Goal: Task Accomplishment & Management: Use online tool/utility

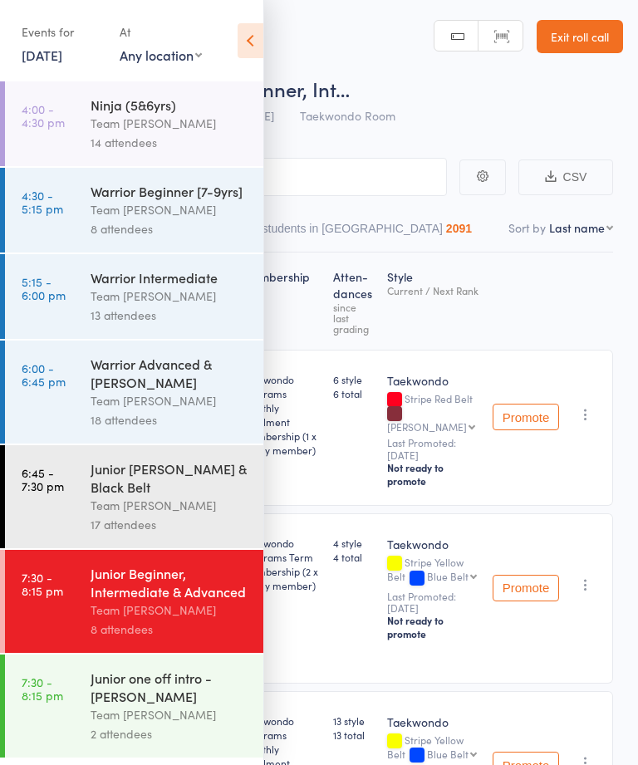
click at [52, 51] on link "[DATE]" at bounding box center [42, 55] width 41 height 18
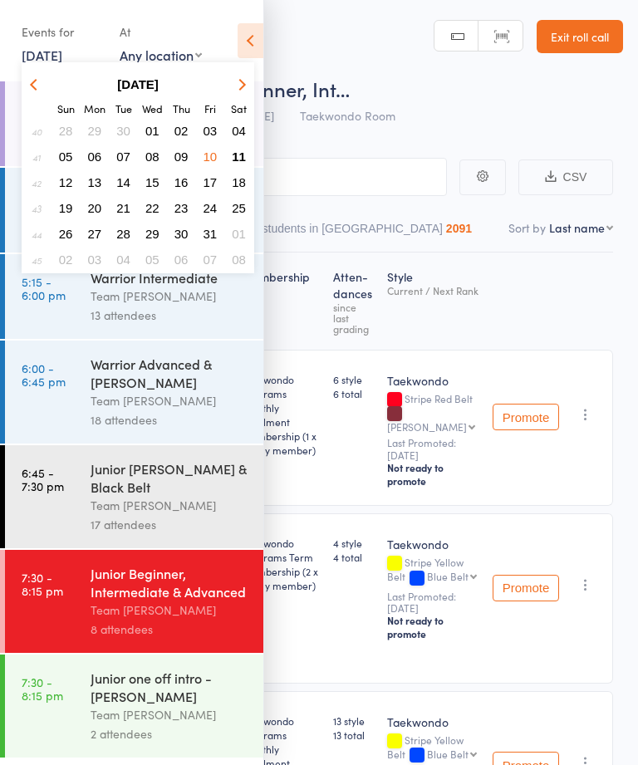
click at [238, 156] on span "11" at bounding box center [239, 156] width 14 height 14
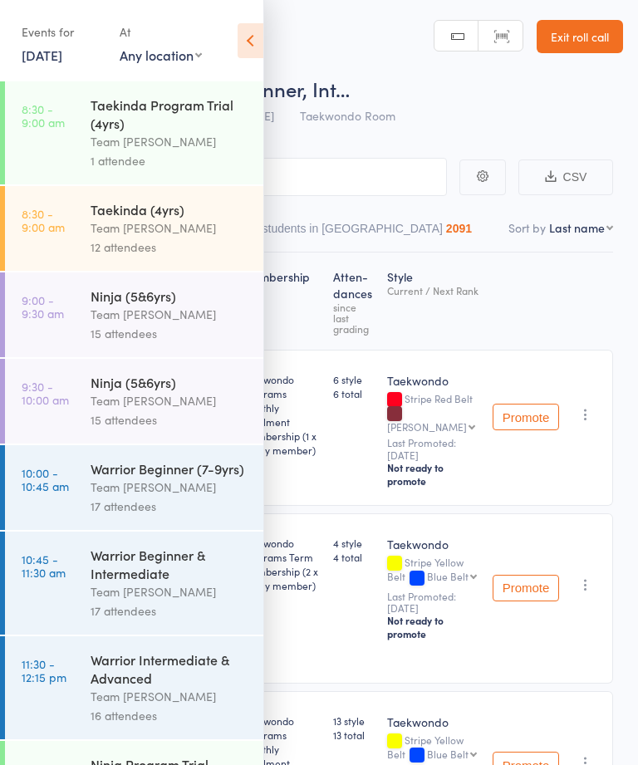
click at [583, 235] on select "First name Last name Birthday [DATE]? Behind on payments? Check in time Next pa…" at bounding box center [581, 227] width 64 height 17
select select "10"
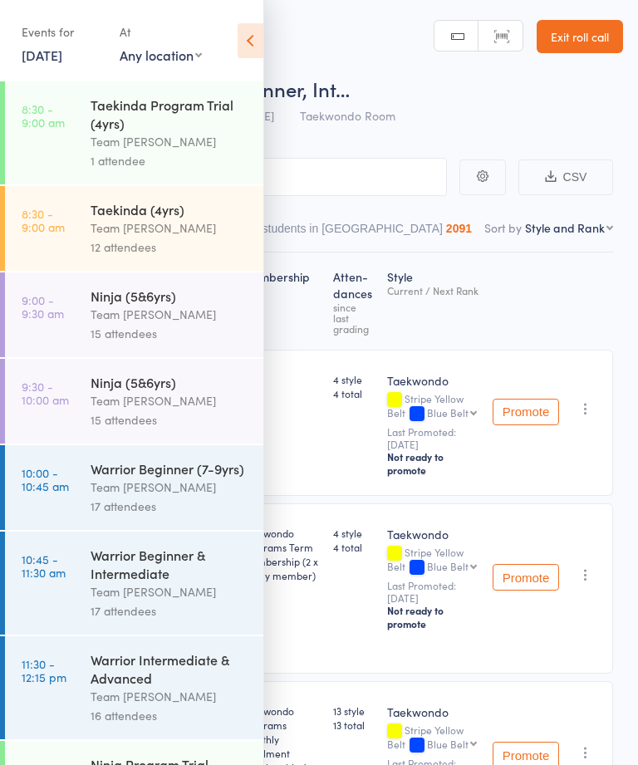
click at [167, 121] on div "Taekinda Program Trial (4yrs)" at bounding box center [170, 113] width 159 height 37
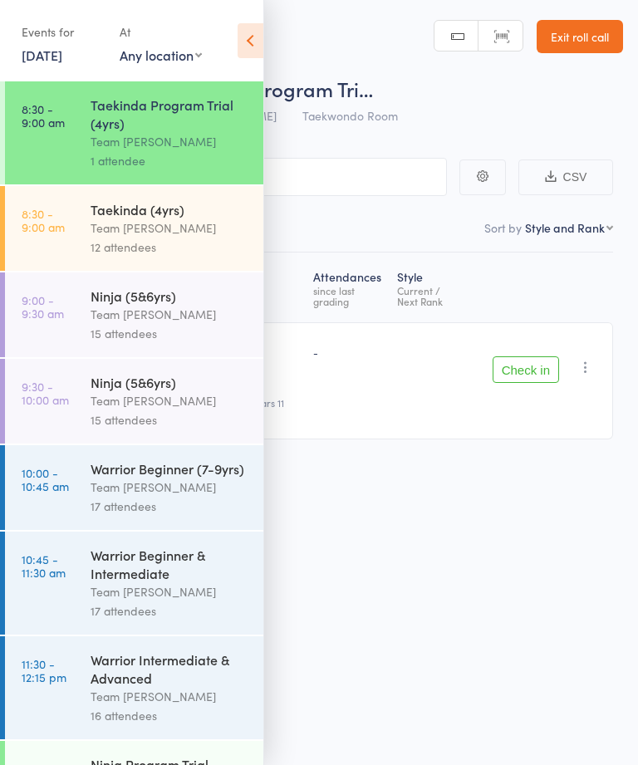
click at [243, 27] on icon at bounding box center [250, 40] width 26 height 35
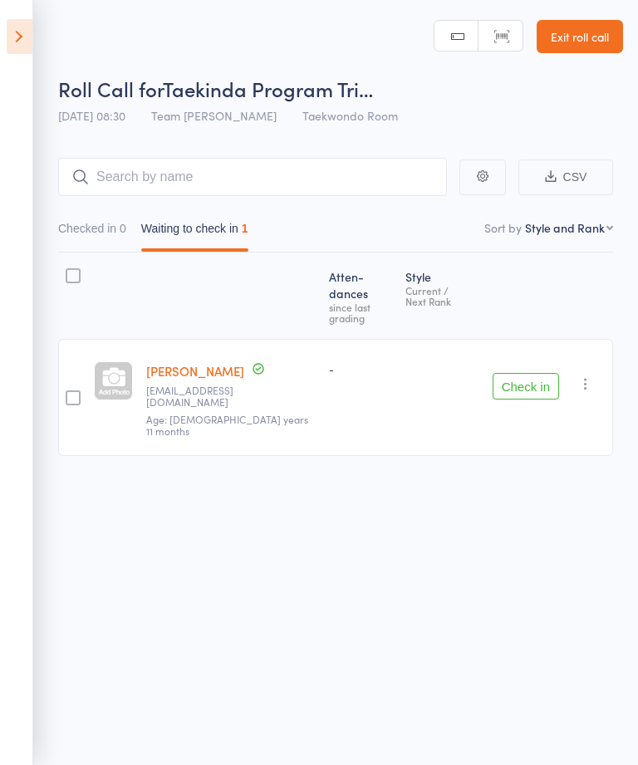
click at [28, 46] on icon at bounding box center [20, 36] width 26 height 35
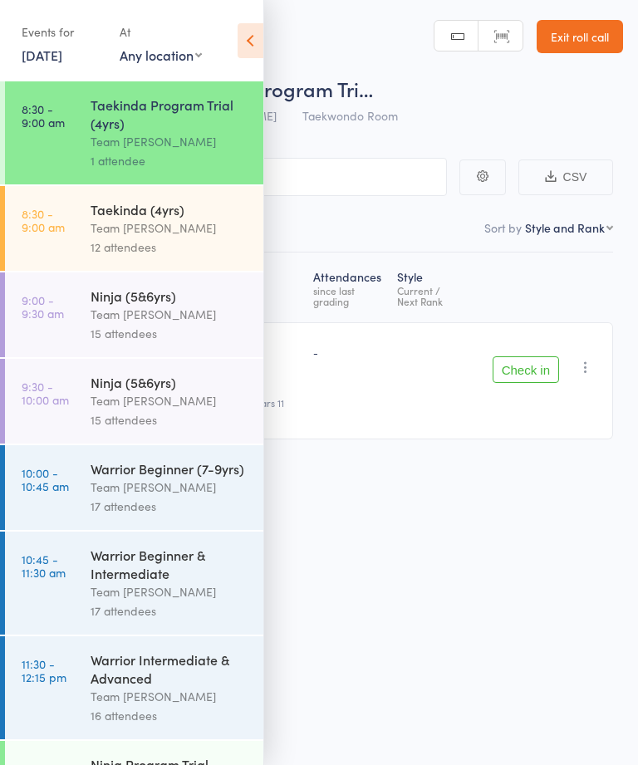
click at [164, 224] on div "Team [PERSON_NAME]" at bounding box center [170, 227] width 159 height 19
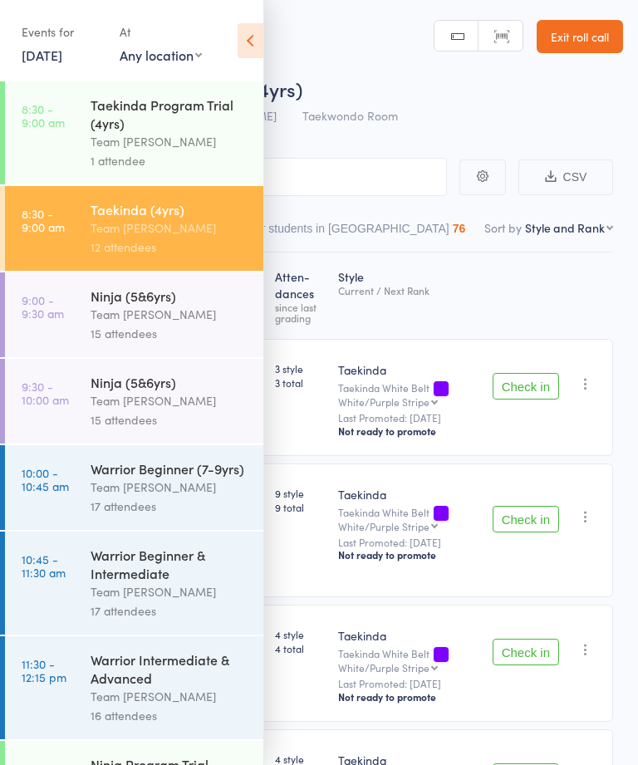
click at [243, 40] on icon at bounding box center [250, 40] width 26 height 35
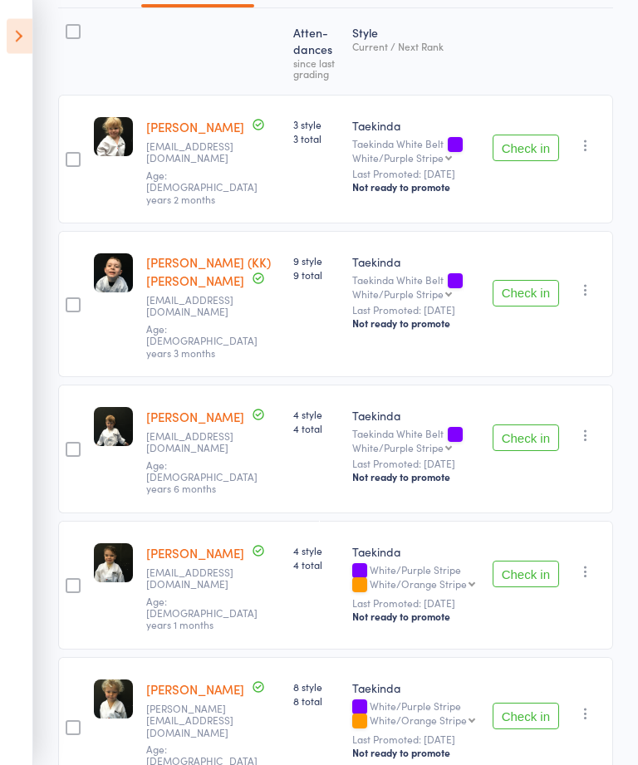
scroll to position [248, 0]
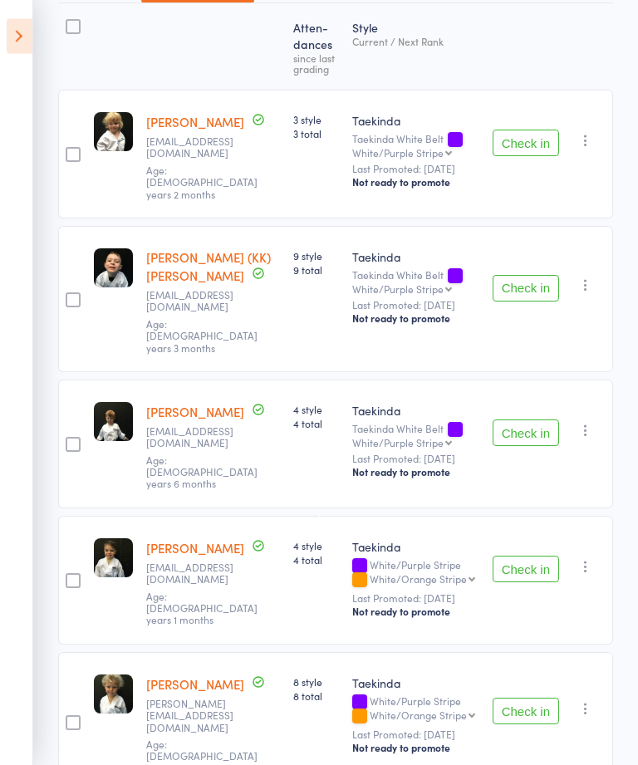
click at [506, 148] on button "Check in" at bounding box center [525, 143] width 66 height 27
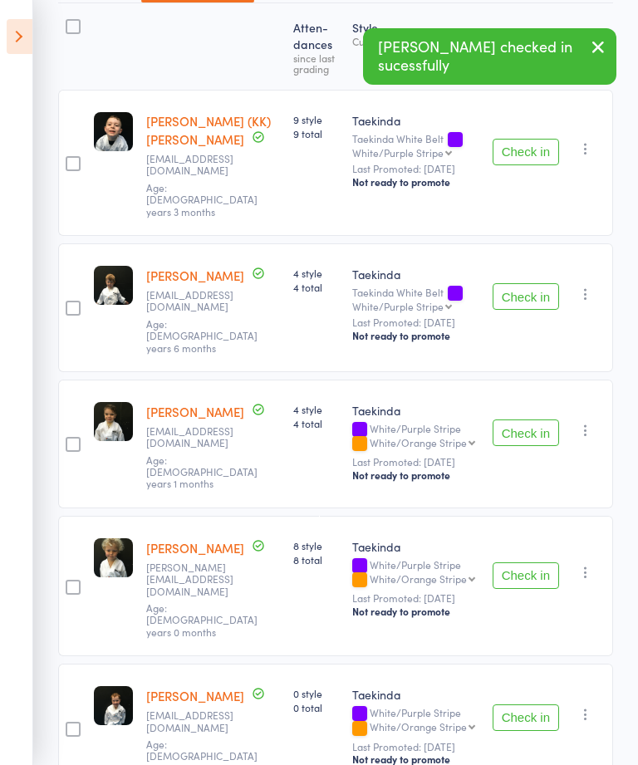
click at [530, 139] on button "Check in" at bounding box center [525, 152] width 66 height 27
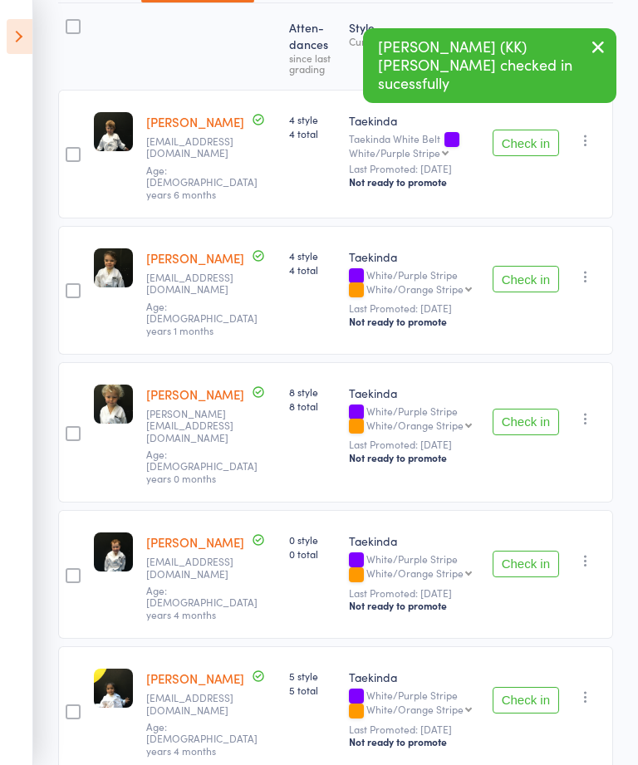
scroll to position [253, 0]
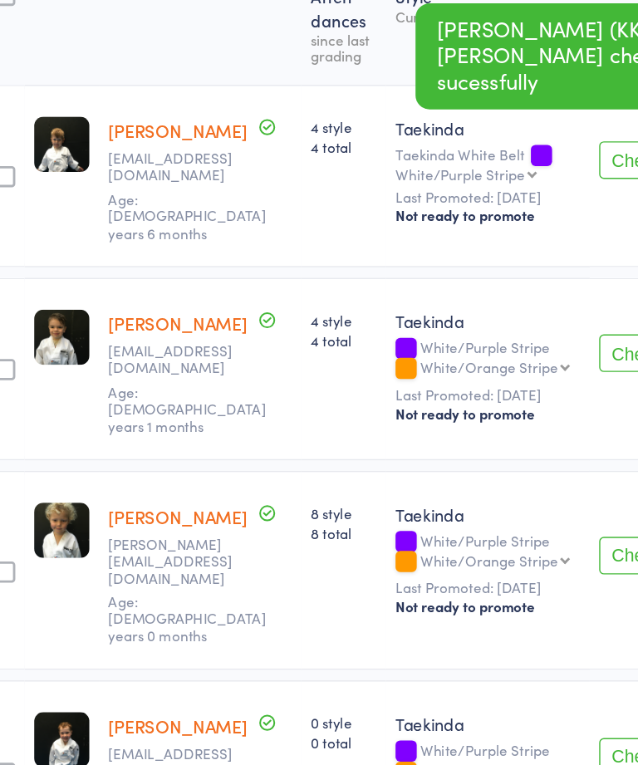
click at [492, 262] on button "Check in" at bounding box center [525, 275] width 66 height 27
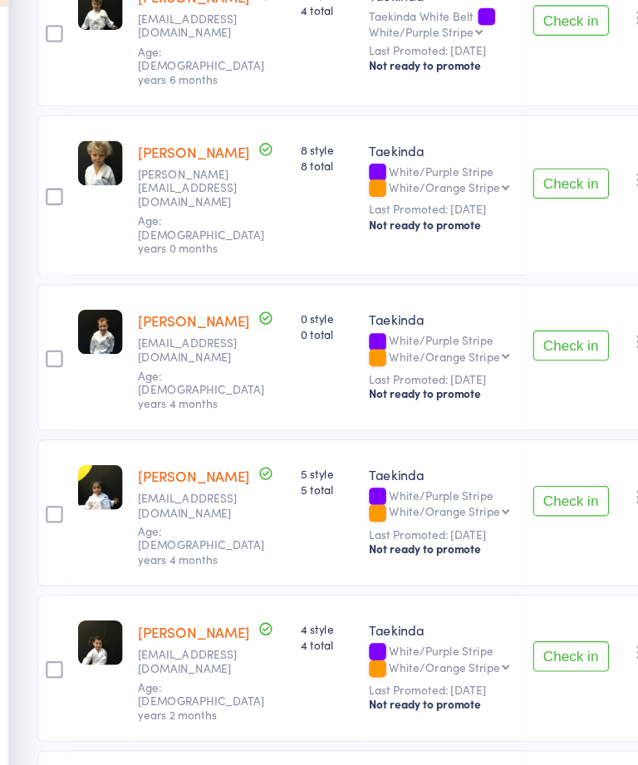
scroll to position [327, 0]
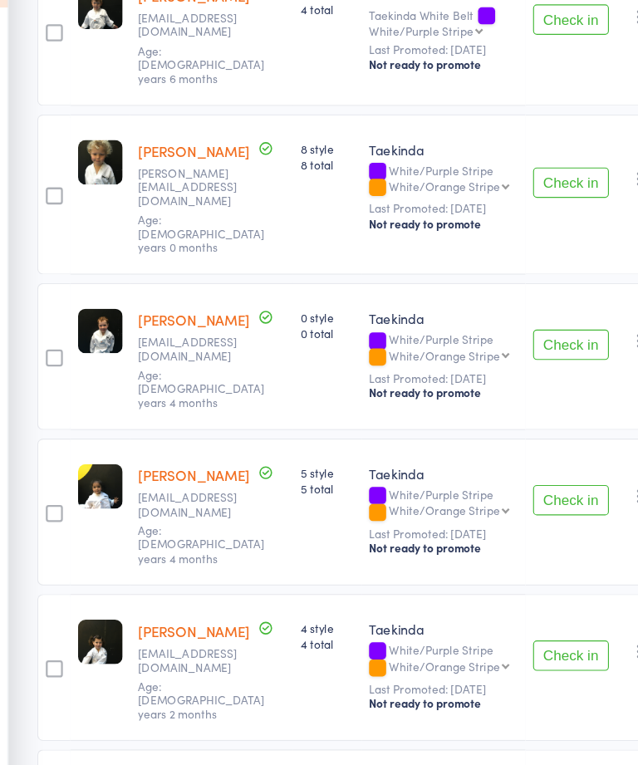
click at [499, 336] on button "Check in" at bounding box center [525, 349] width 66 height 27
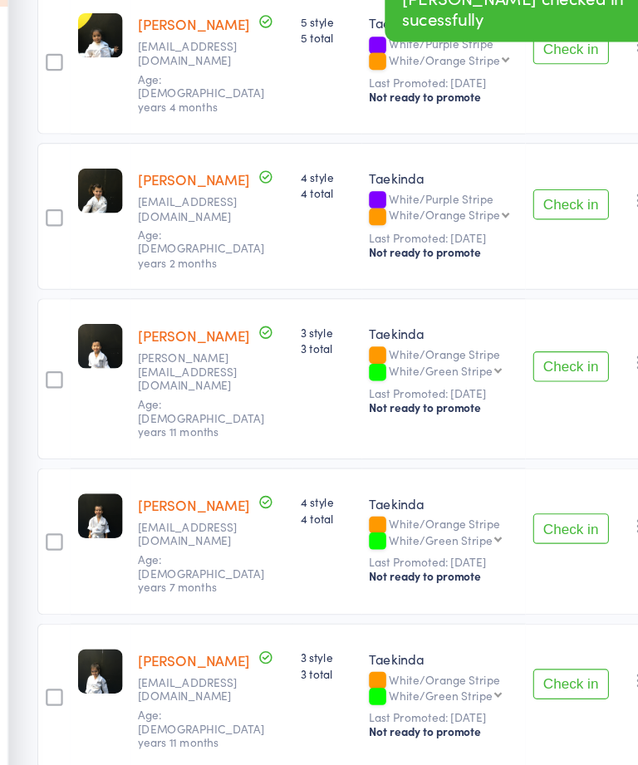
scroll to position [641, 0]
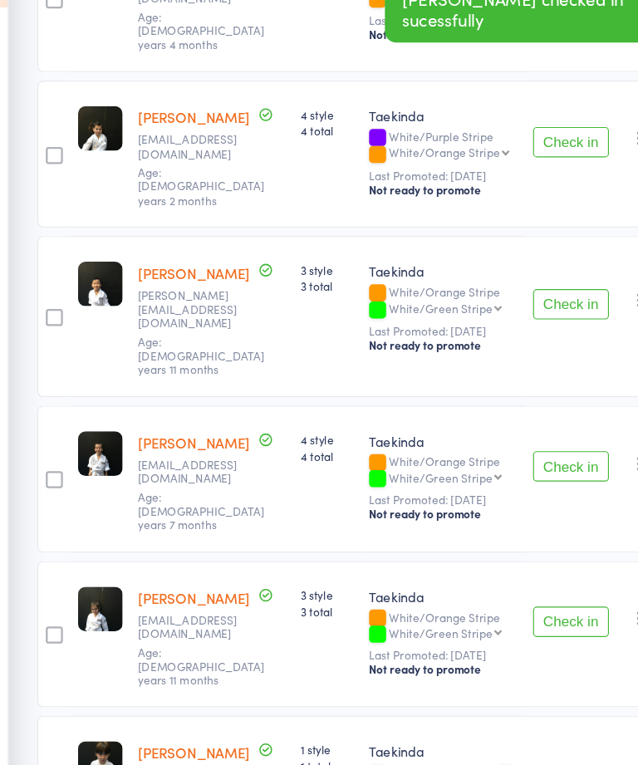
click at [502, 721] on button "Check in" at bounding box center [525, 734] width 66 height 27
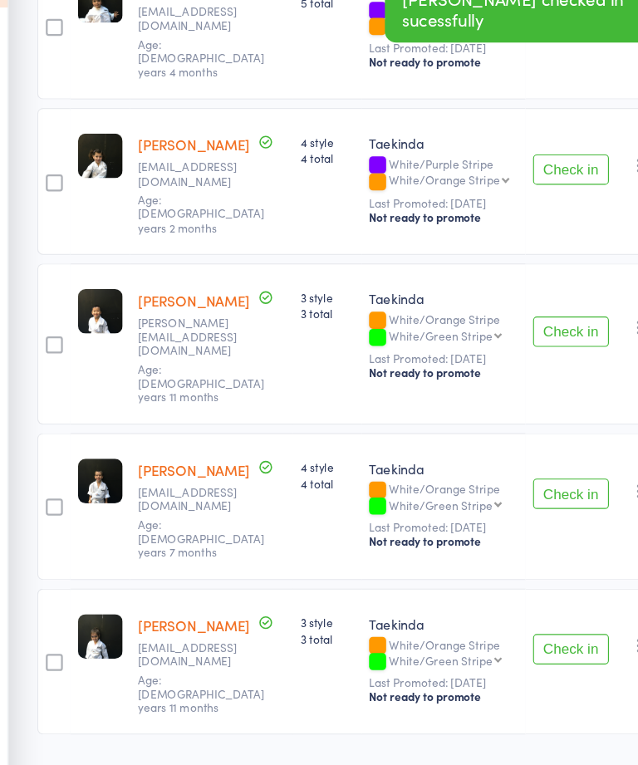
scroll to position [516, 0]
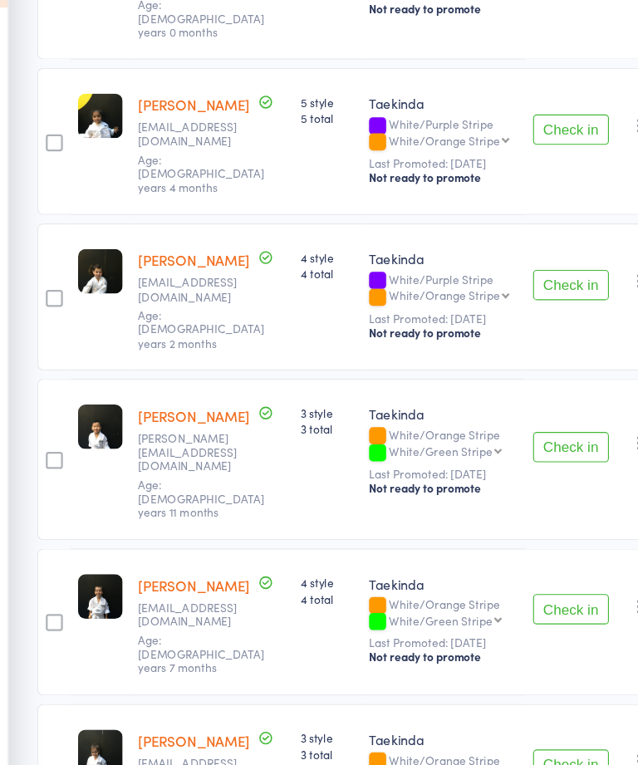
click at [512, 568] on button "Check in" at bounding box center [525, 581] width 66 height 27
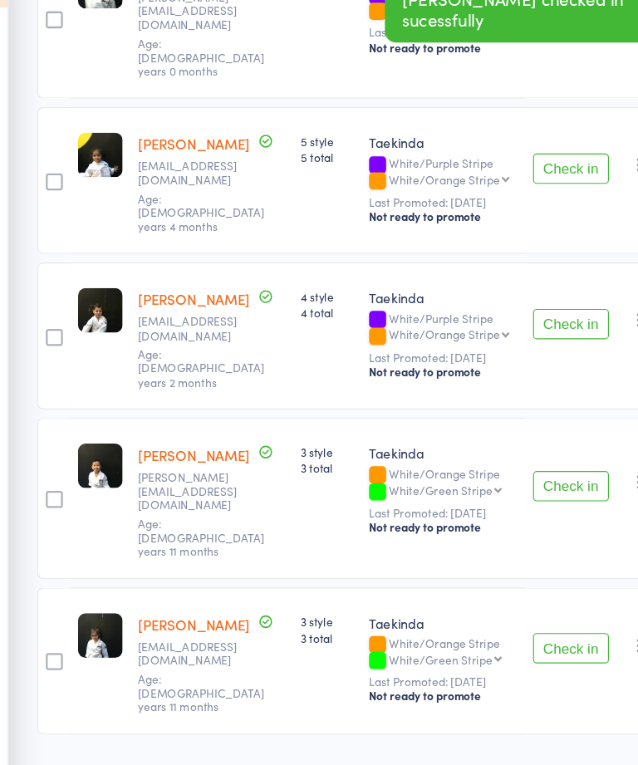
scroll to position [391, 0]
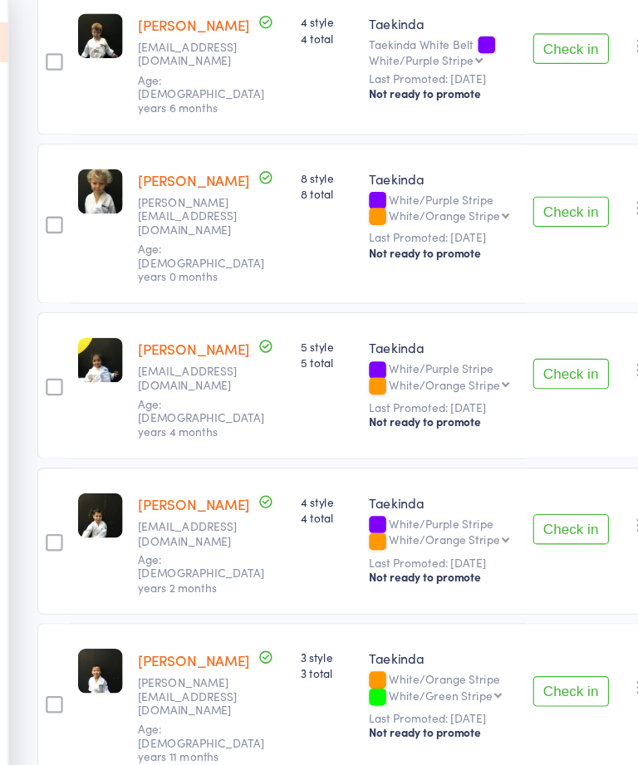
click at [492, 314] on button "Check in" at bounding box center [525, 327] width 66 height 27
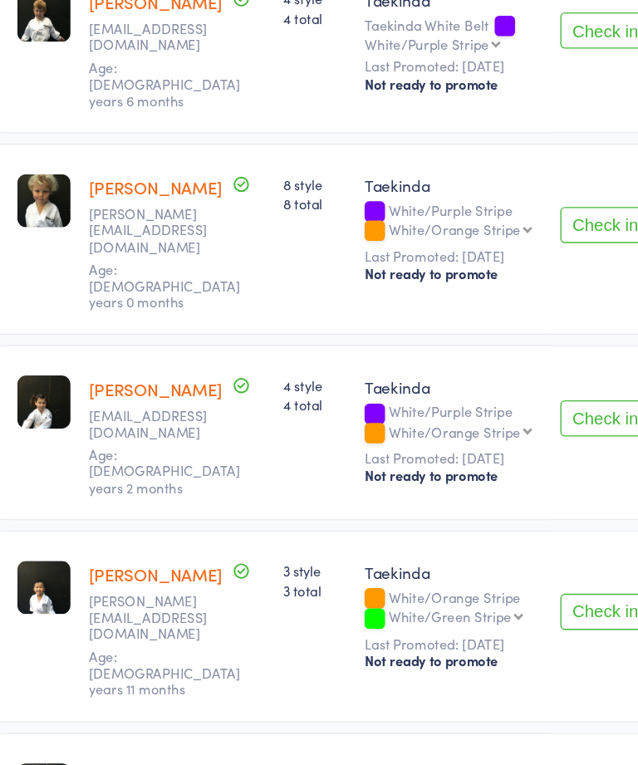
click at [492, 539] on button "Check in" at bounding box center [525, 552] width 66 height 27
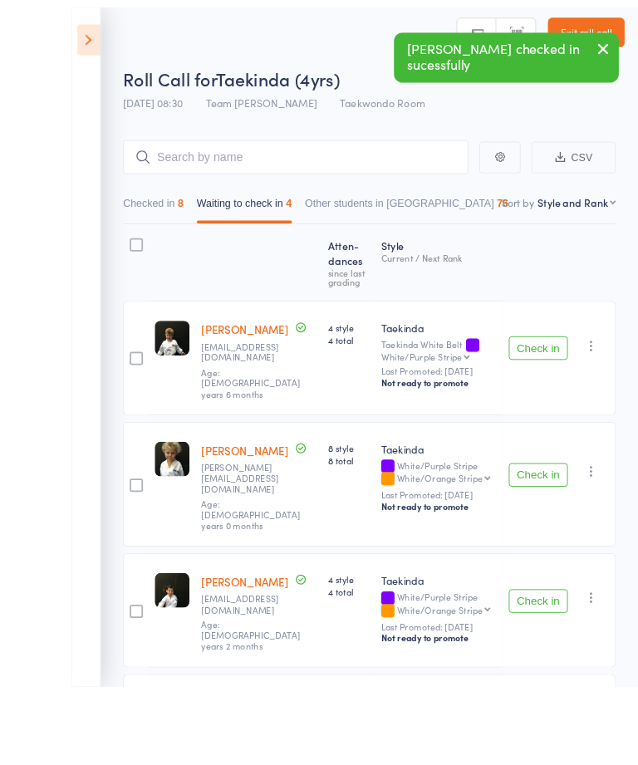
scroll to position [142, 0]
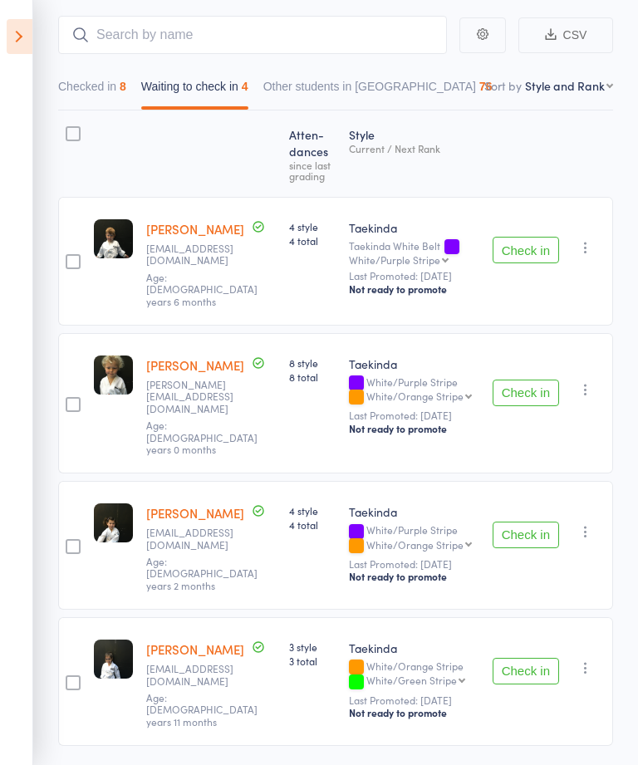
click at [539, 658] on button "Check in" at bounding box center [525, 671] width 66 height 27
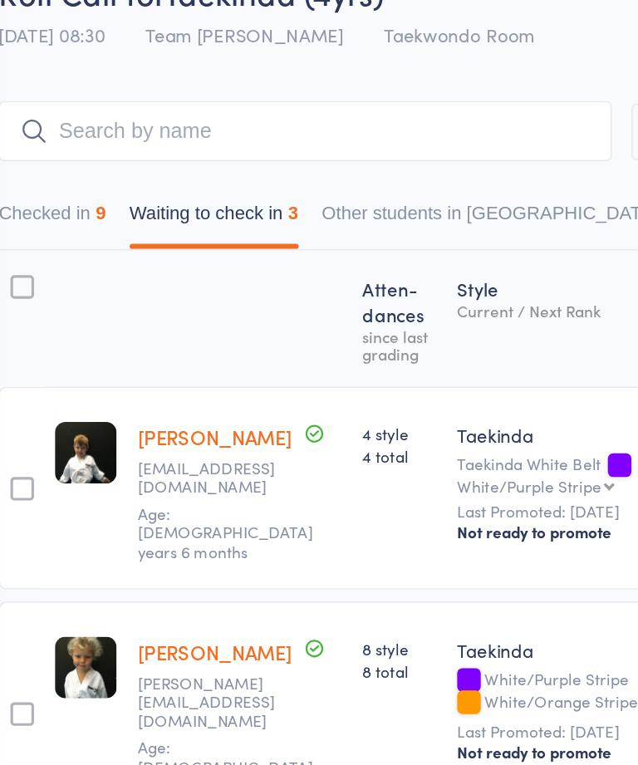
scroll to position [0, 0]
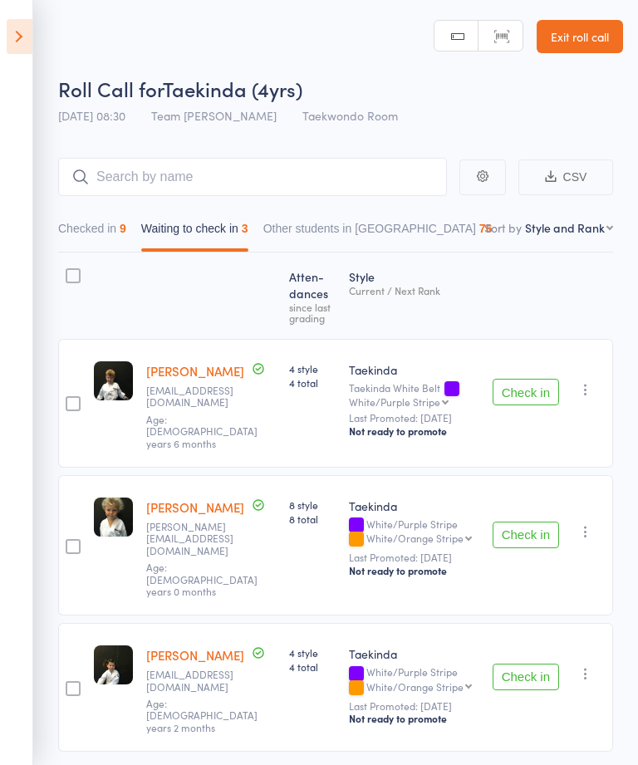
click at [548, 391] on button "Check in" at bounding box center [525, 392] width 66 height 27
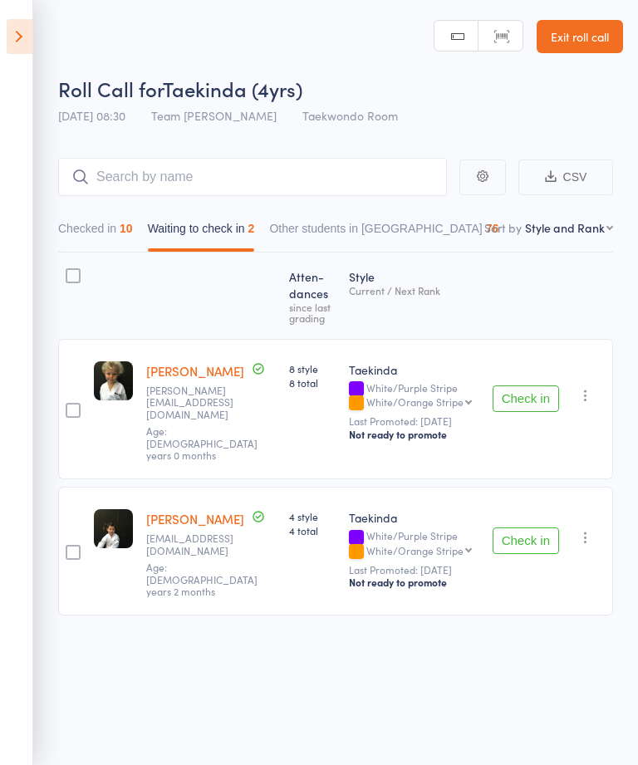
click at [31, 30] on icon at bounding box center [20, 36] width 26 height 35
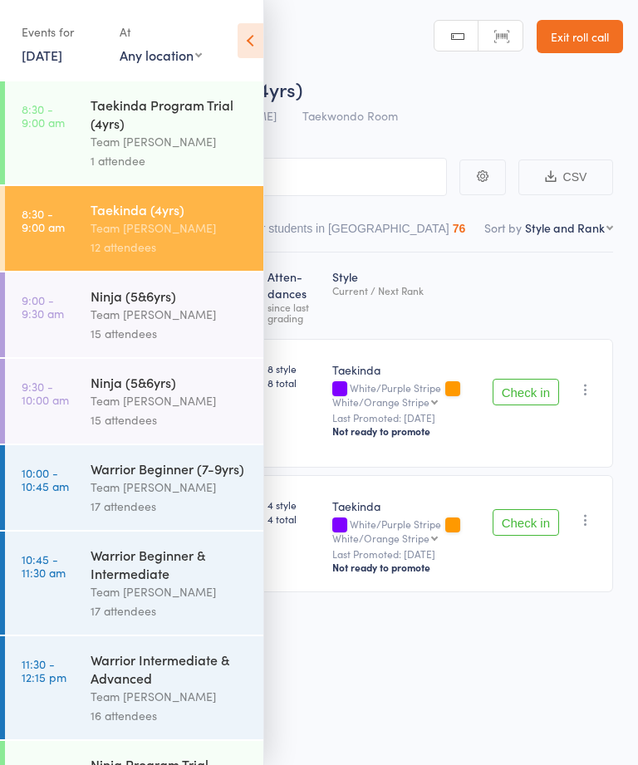
click at [50, 319] on time "9:00 - 9:30 am" at bounding box center [43, 306] width 42 height 27
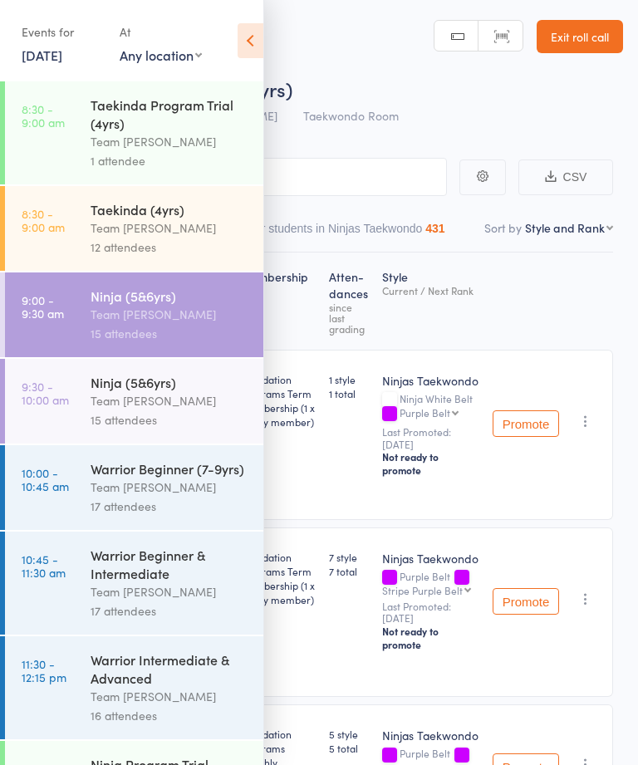
click at [229, 44] on div "Events for [DATE] [DATE] [DATE] Sun Mon Tue Wed Thu Fri Sat 40 28 29 30 01 02 0…" at bounding box center [131, 42] width 263 height 84
click at [262, 26] on icon at bounding box center [250, 40] width 26 height 35
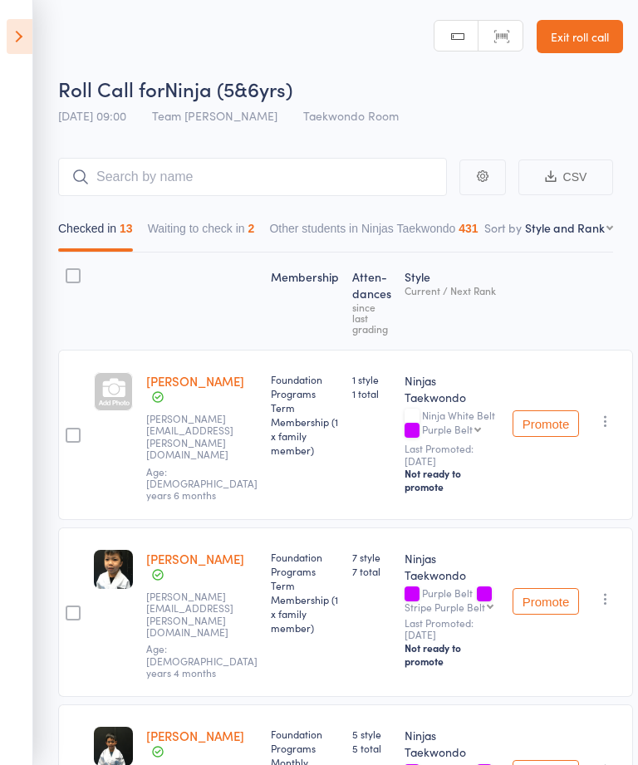
click at [244, 46] on header "Roll Call for Ninja (5&6yrs) [DATE] 09:00 Team [PERSON_NAME] Taekwondo Room Man…" at bounding box center [319, 66] width 638 height 133
click at [170, 252] on button "Waiting to check in 2" at bounding box center [201, 232] width 107 height 38
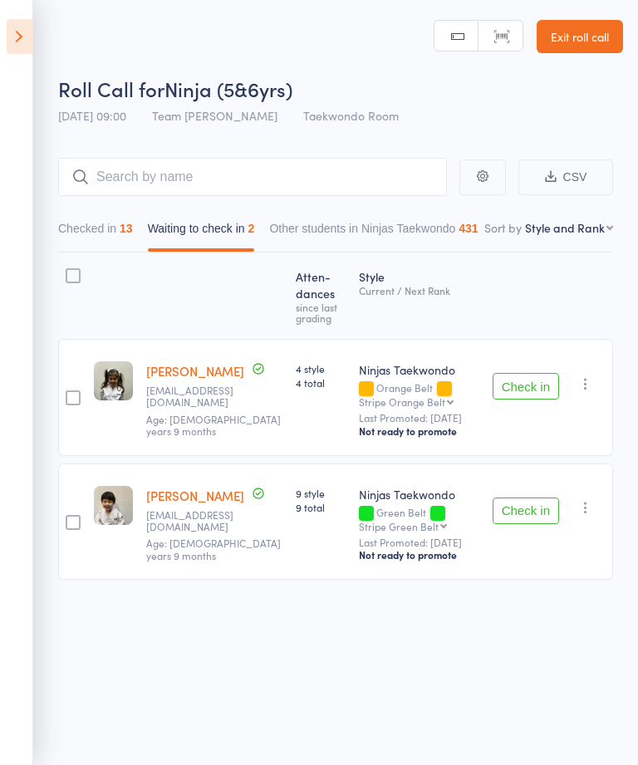
click at [22, 49] on icon at bounding box center [20, 36] width 26 height 35
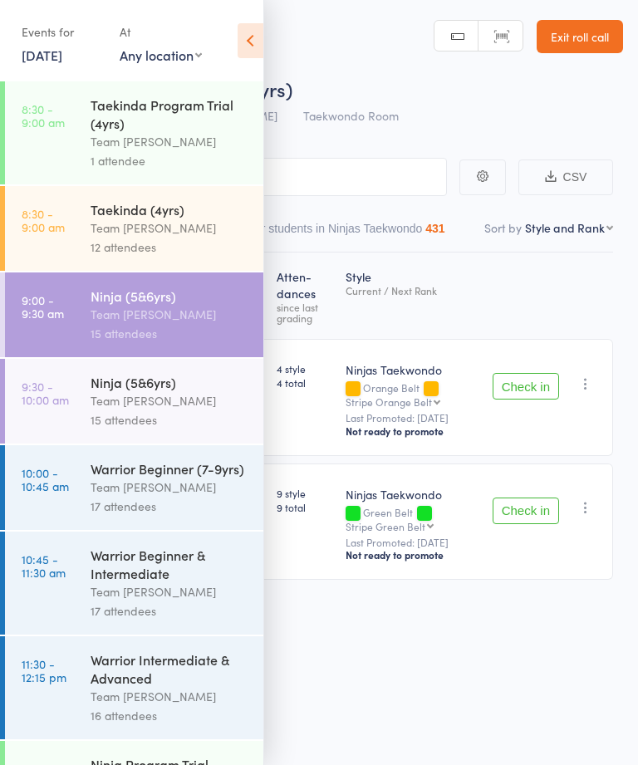
click at [59, 227] on time "8:30 - 9:00 am" at bounding box center [43, 220] width 43 height 27
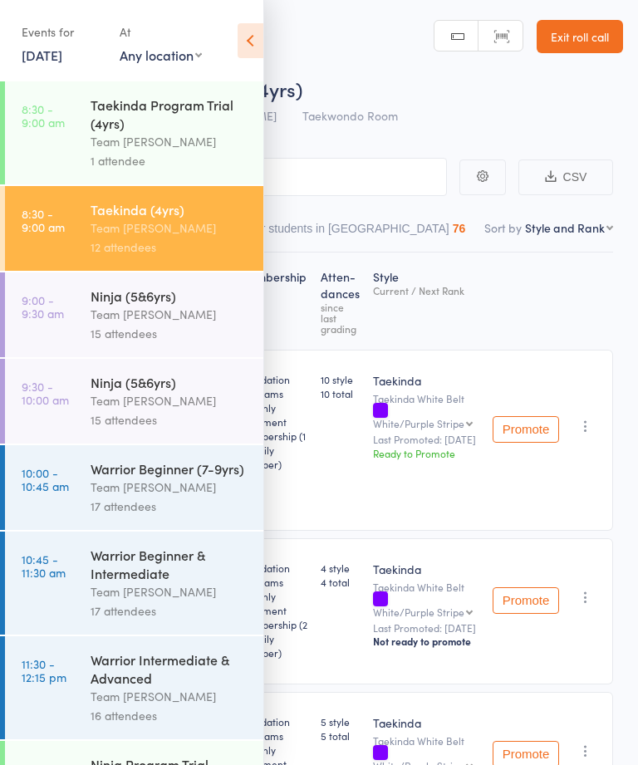
click at [247, 53] on icon at bounding box center [250, 40] width 26 height 35
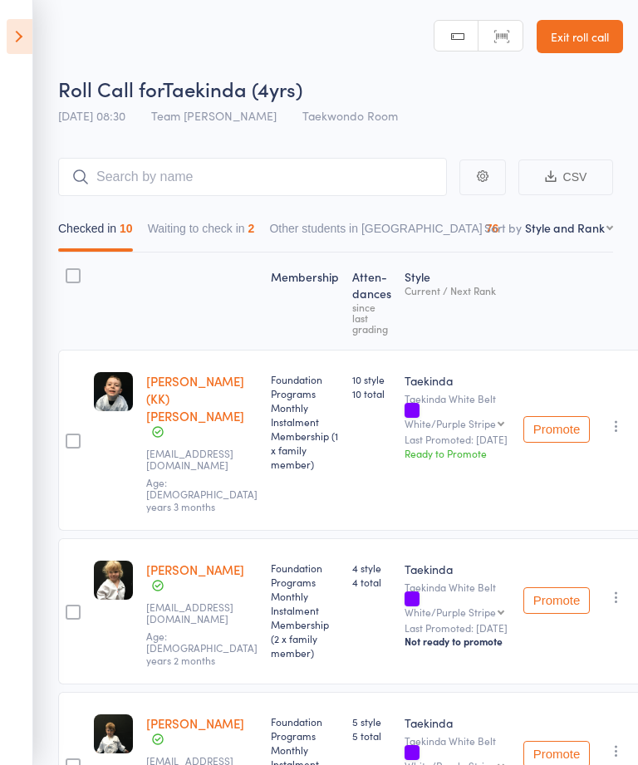
click at [550, 416] on button "Promote" at bounding box center [556, 429] width 66 height 27
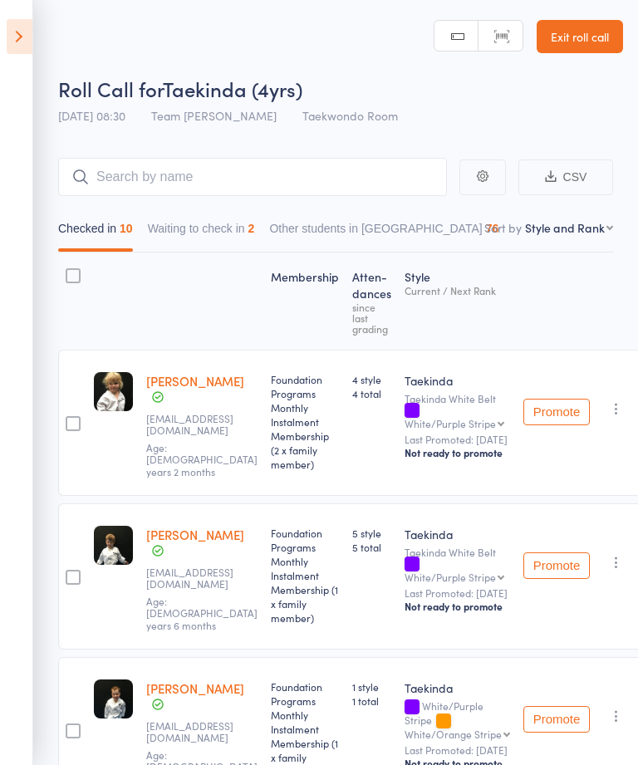
click at [22, 35] on icon at bounding box center [20, 36] width 26 height 35
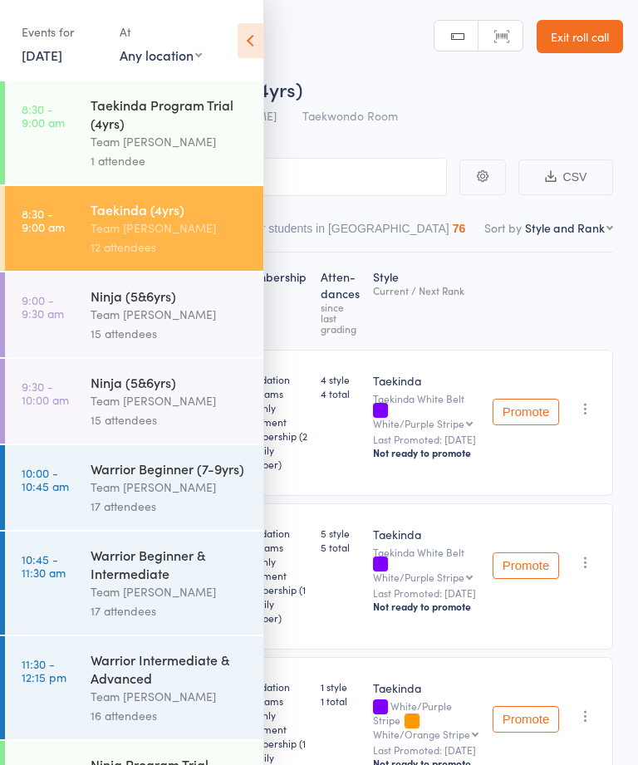
click at [50, 320] on time "9:00 - 9:30 am" at bounding box center [43, 306] width 42 height 27
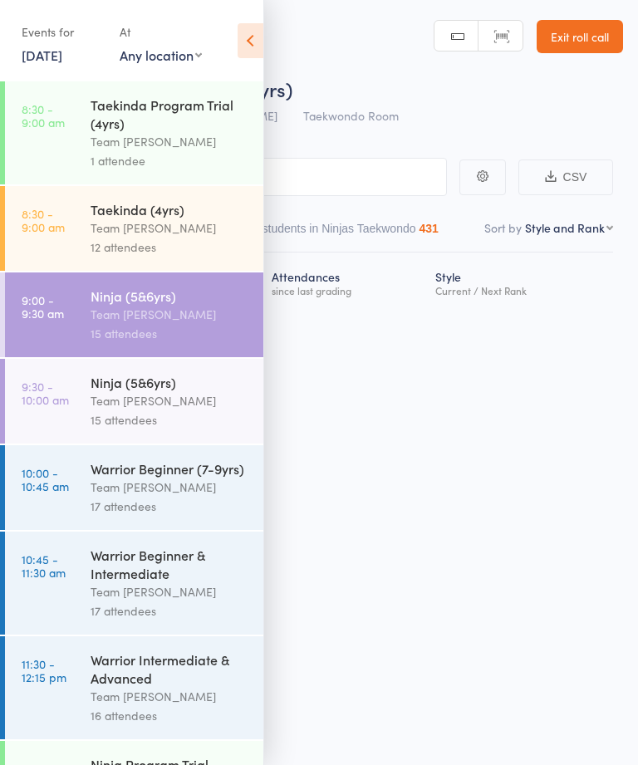
click at [255, 45] on icon at bounding box center [250, 40] width 26 height 35
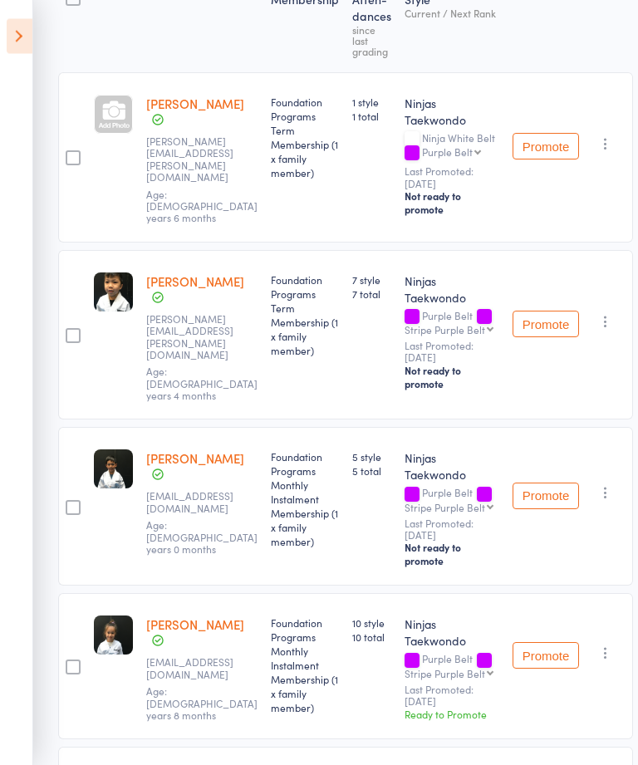
scroll to position [282, 0]
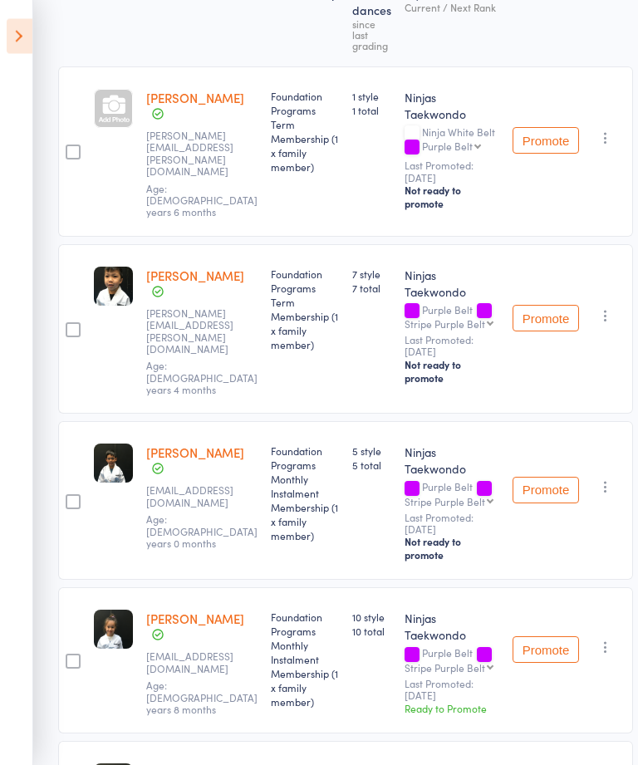
click at [12, 371] on aside "Events for [DATE] [DATE] [DATE] Sun Mon Tue Wed Thu Fri Sat 40 28 29 30 01 02 0…" at bounding box center [16, 382] width 33 height 765
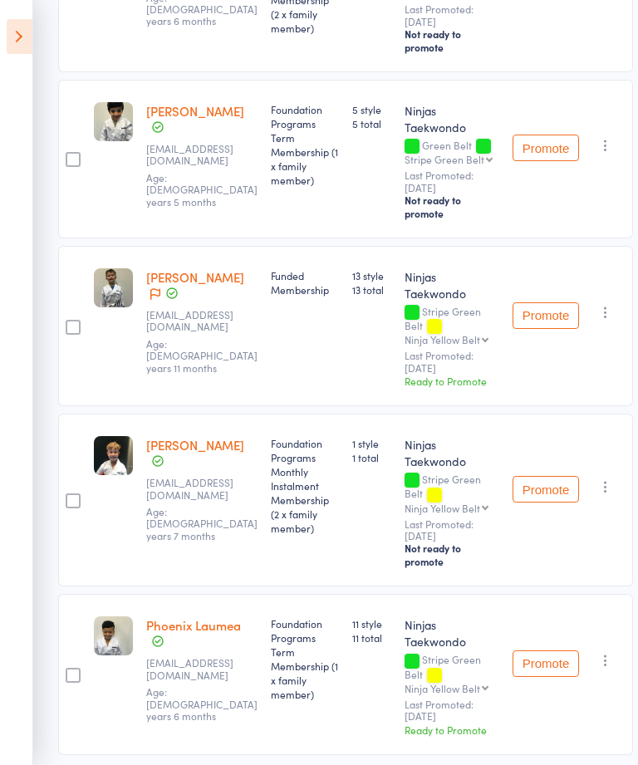
scroll to position [1822, 0]
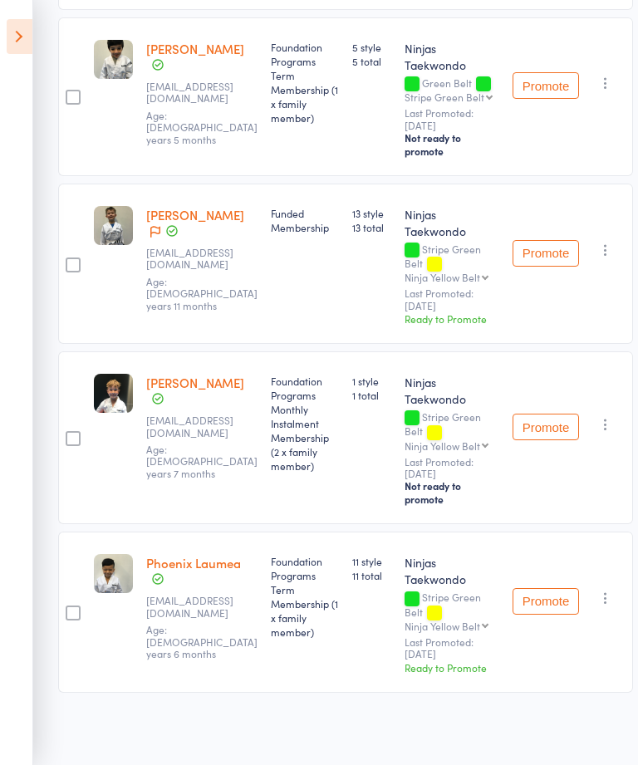
click at [22, 36] on icon at bounding box center [20, 36] width 26 height 35
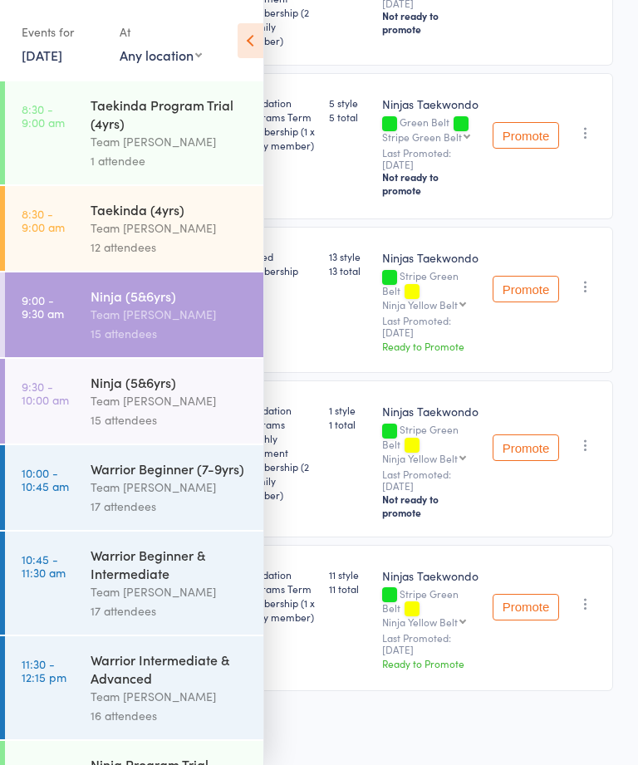
scroll to position [1860, 0]
click at [261, 43] on icon at bounding box center [250, 40] width 26 height 35
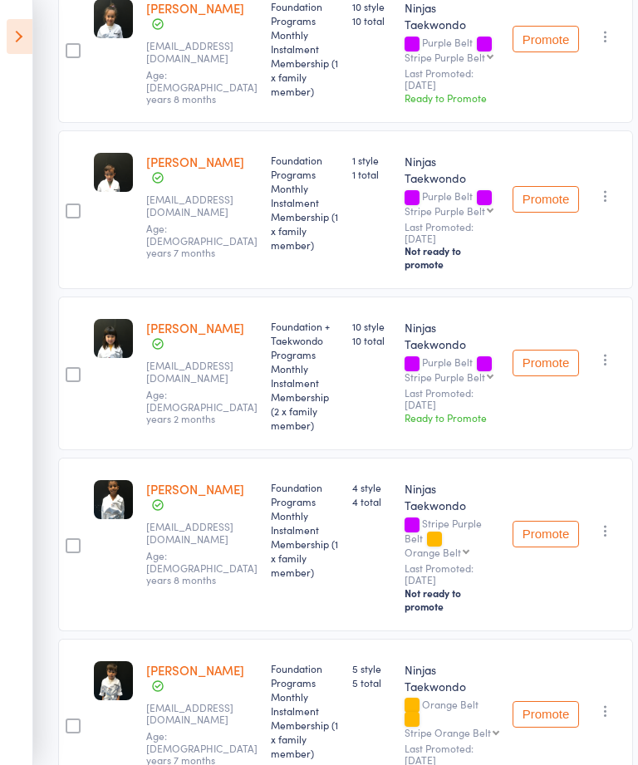
scroll to position [892, 0]
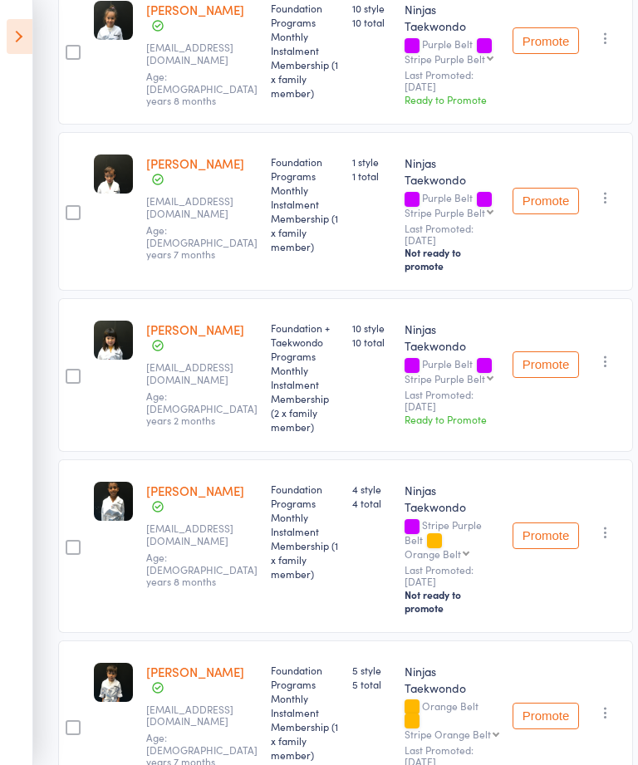
click at [534, 364] on button "Promote" at bounding box center [545, 364] width 66 height 27
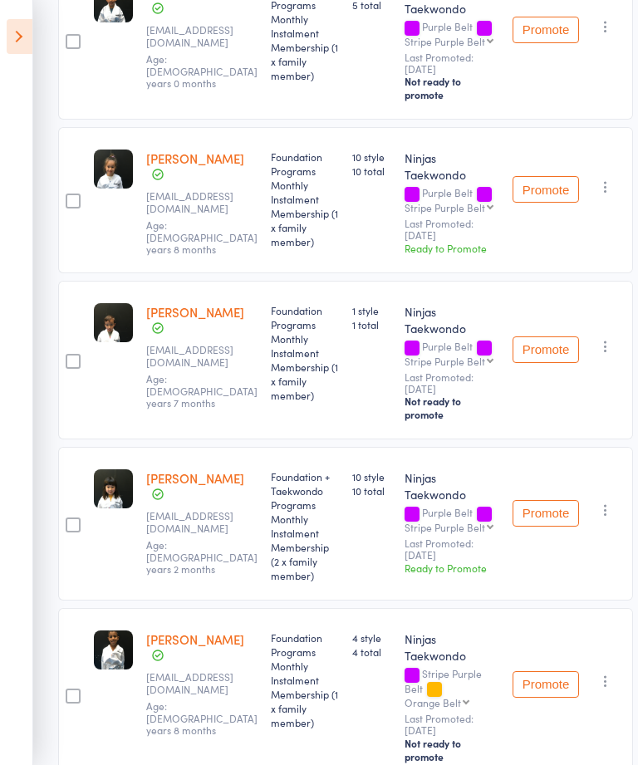
scroll to position [742, 0]
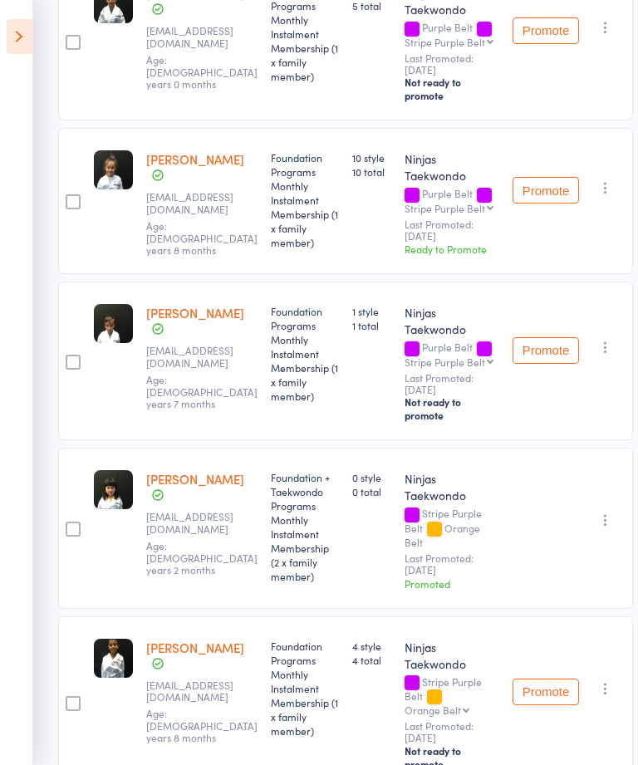
click at [539, 186] on button "Promote" at bounding box center [545, 190] width 66 height 27
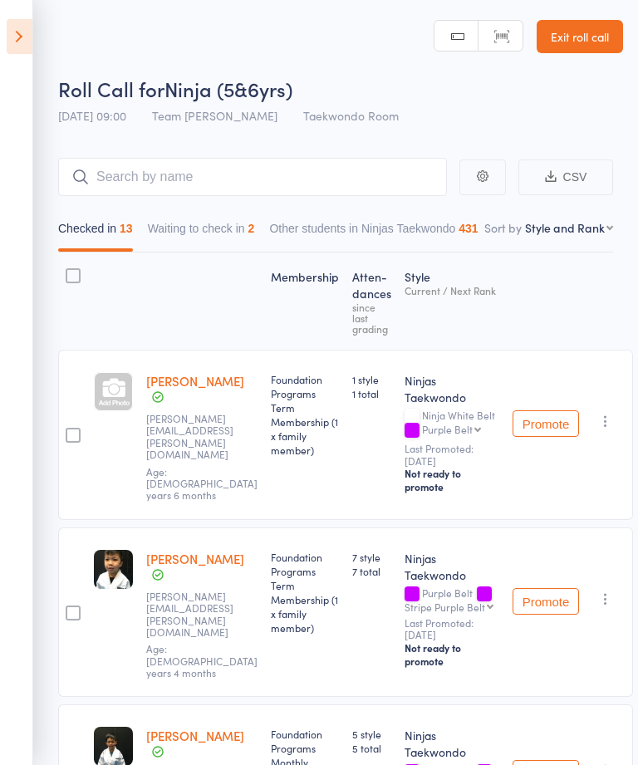
scroll to position [0, 0]
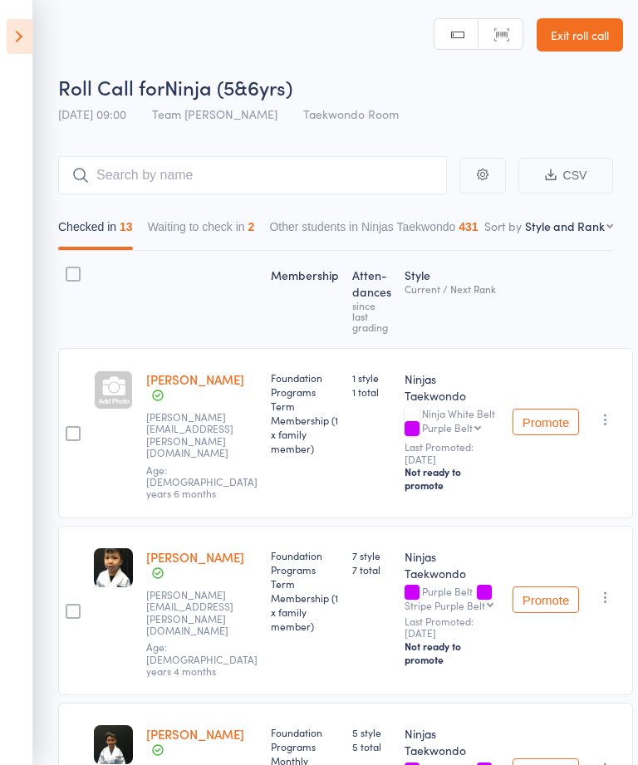
click at [189, 239] on button "Waiting to check in 2" at bounding box center [201, 231] width 107 height 38
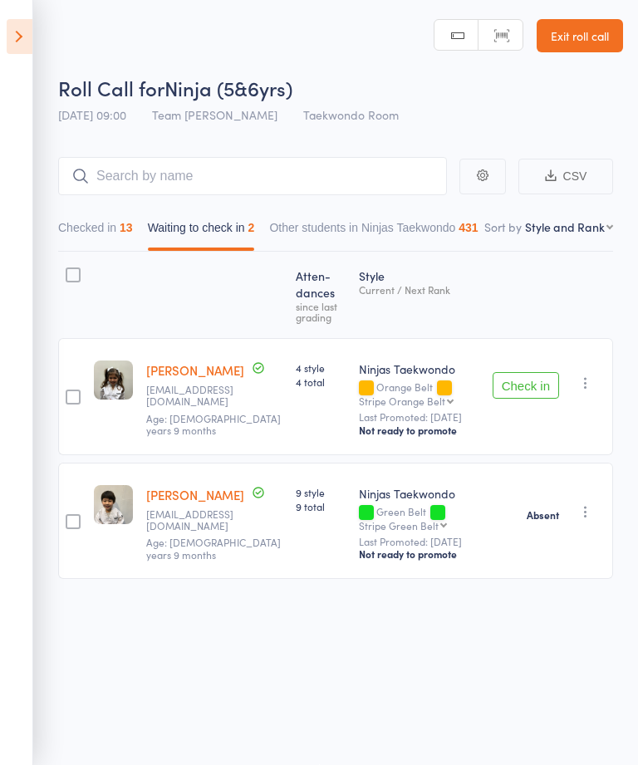
scroll to position [1, 0]
click at [589, 393] on button "button" at bounding box center [585, 383] width 20 height 20
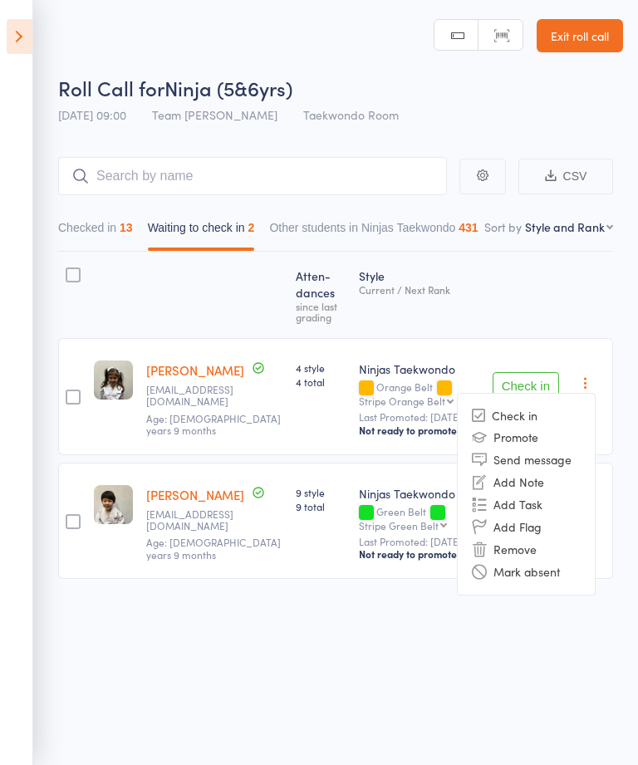
click at [545, 572] on li "Mark absent" at bounding box center [526, 572] width 137 height 22
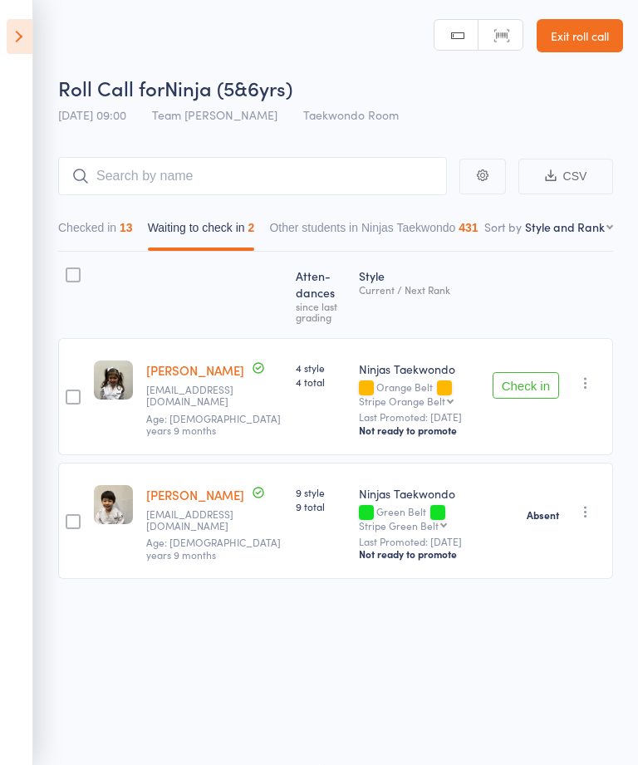
click at [30, 38] on icon at bounding box center [20, 36] width 26 height 35
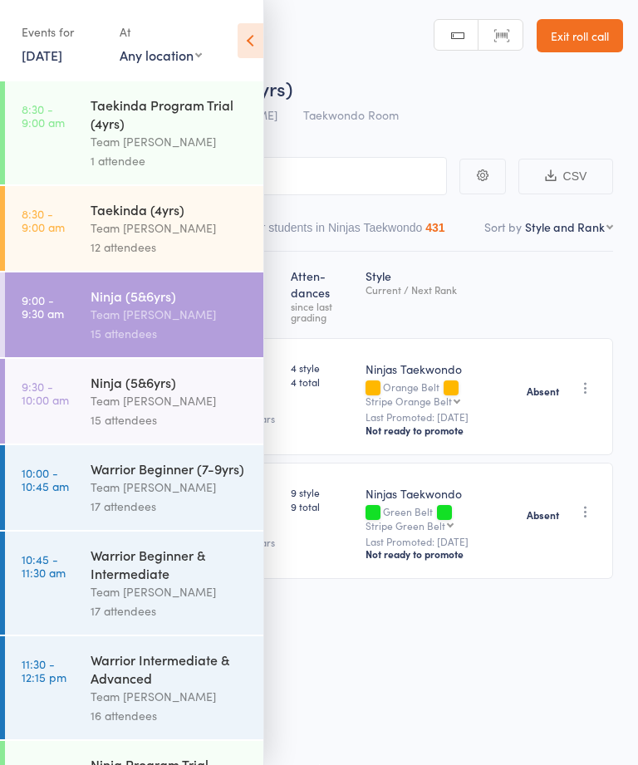
click at [57, 406] on time "9:30 - 10:00 am" at bounding box center [45, 392] width 47 height 27
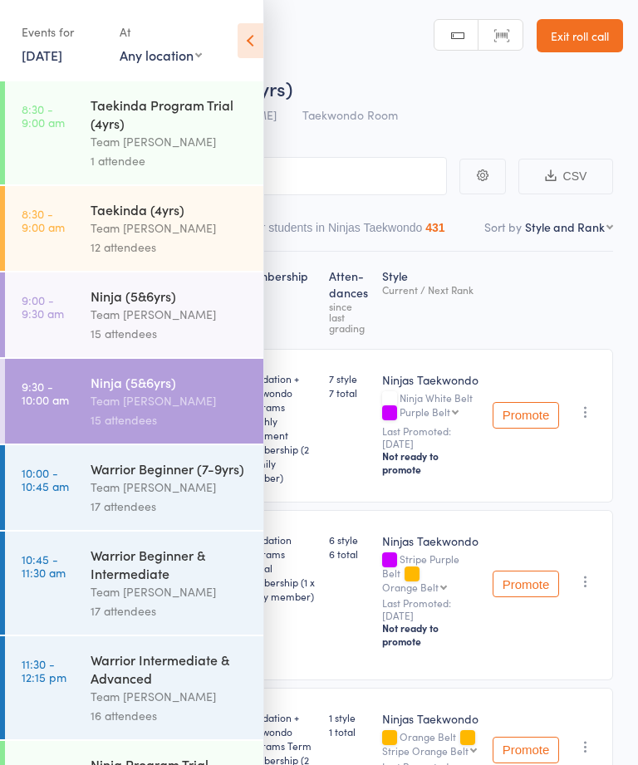
click at [243, 47] on icon at bounding box center [250, 40] width 26 height 35
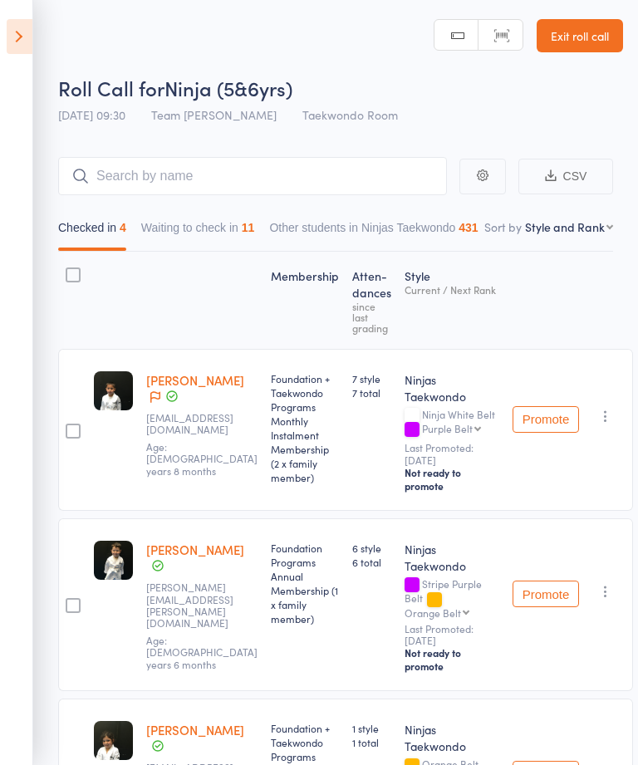
click at [167, 222] on button "Waiting to check in 11" at bounding box center [198, 232] width 114 height 38
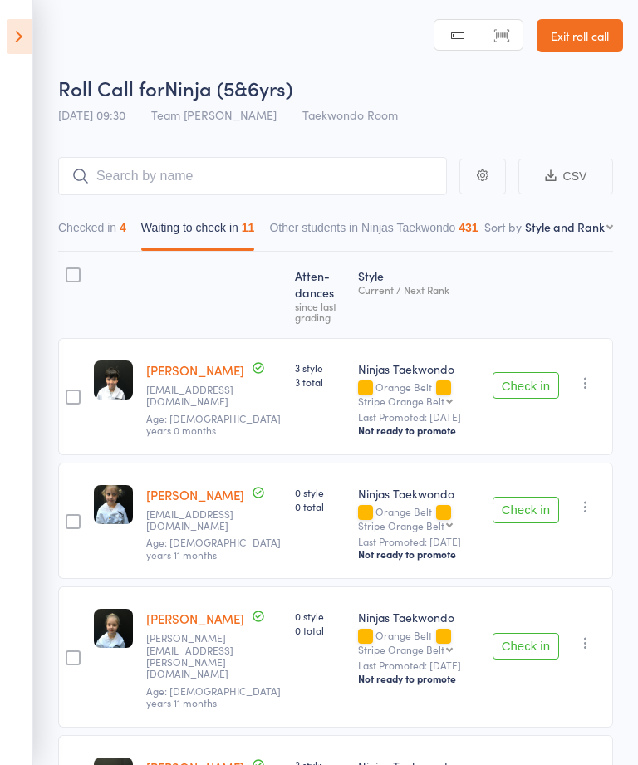
click at [542, 399] on button "Check in" at bounding box center [525, 385] width 66 height 27
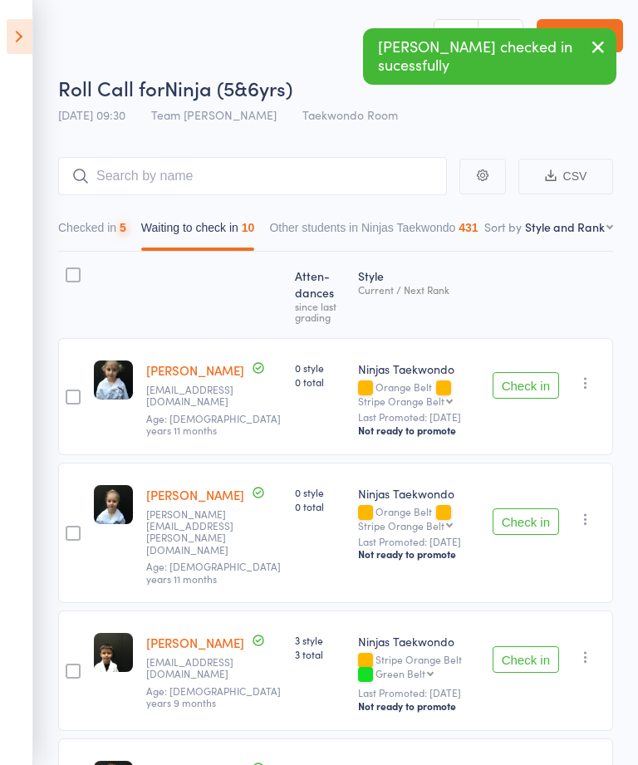
click at [536, 399] on button "Check in" at bounding box center [525, 385] width 66 height 27
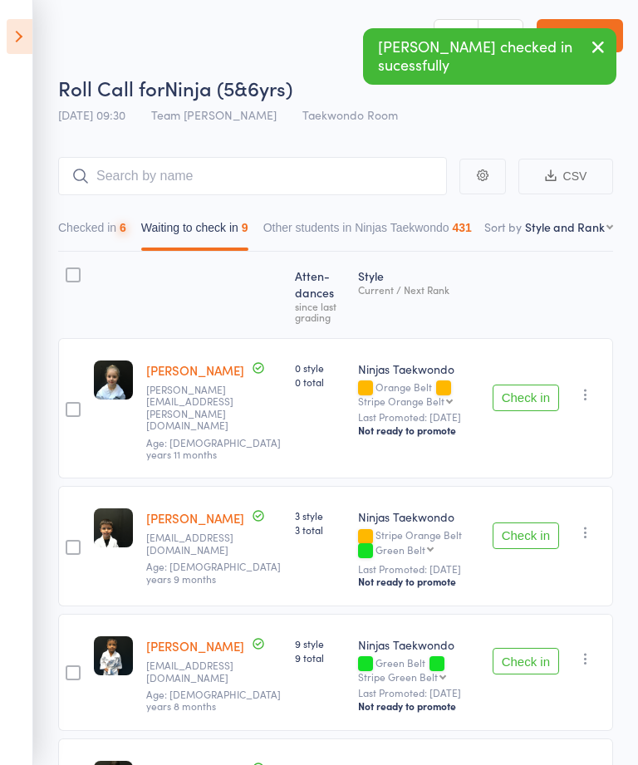
click at [528, 399] on button "Check in" at bounding box center [525, 397] width 66 height 27
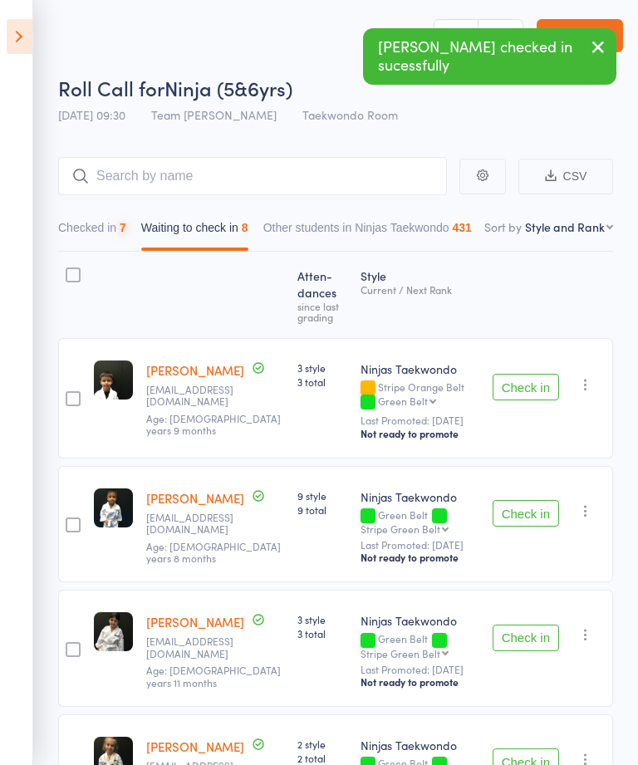
click at [537, 400] on button "Check in" at bounding box center [525, 387] width 66 height 27
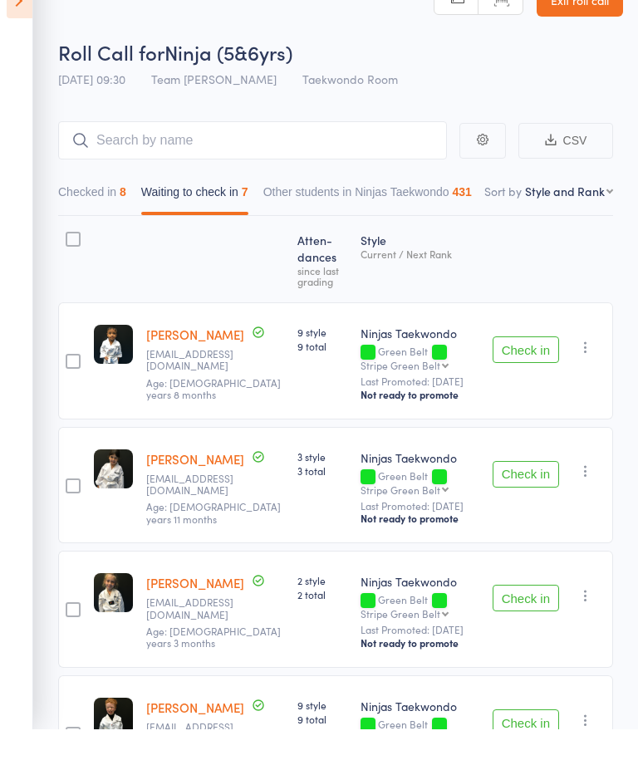
scroll to position [37, 0]
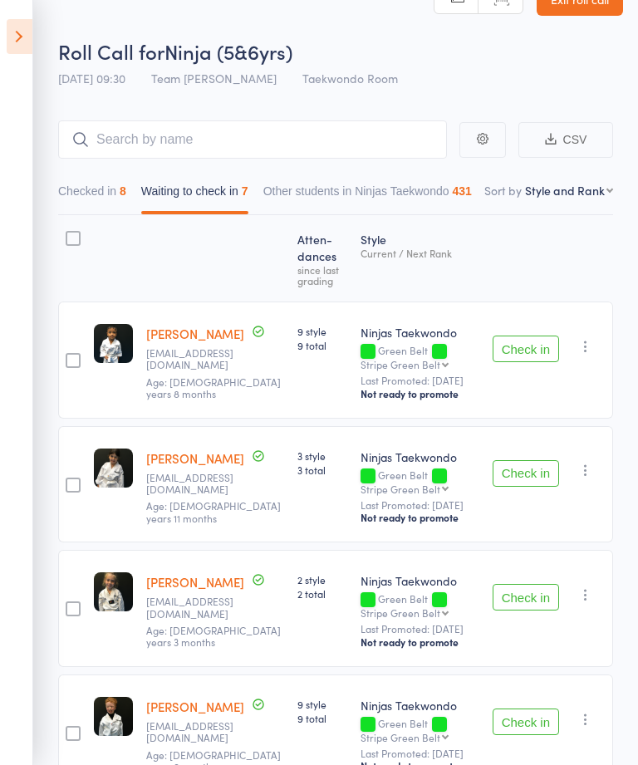
click at [526, 483] on button "Check in" at bounding box center [525, 473] width 66 height 27
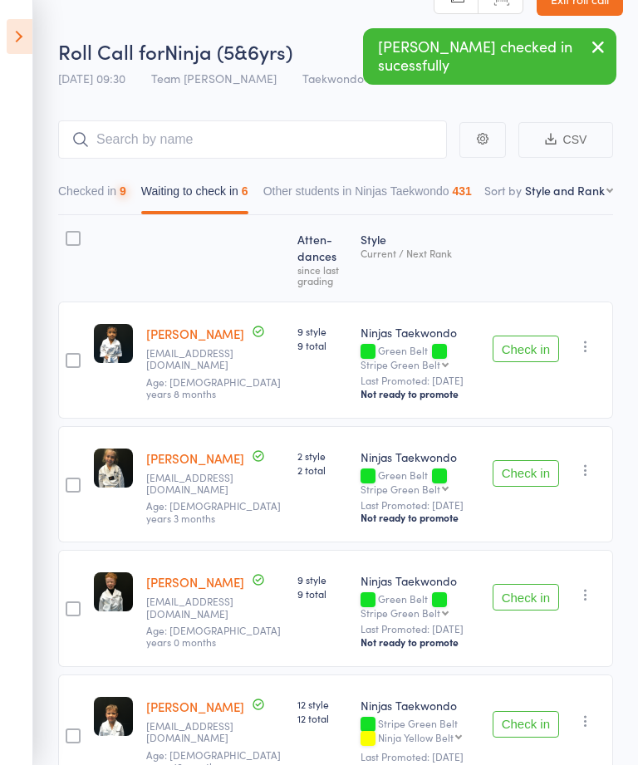
click at [536, 475] on button "Check in" at bounding box center [525, 473] width 66 height 27
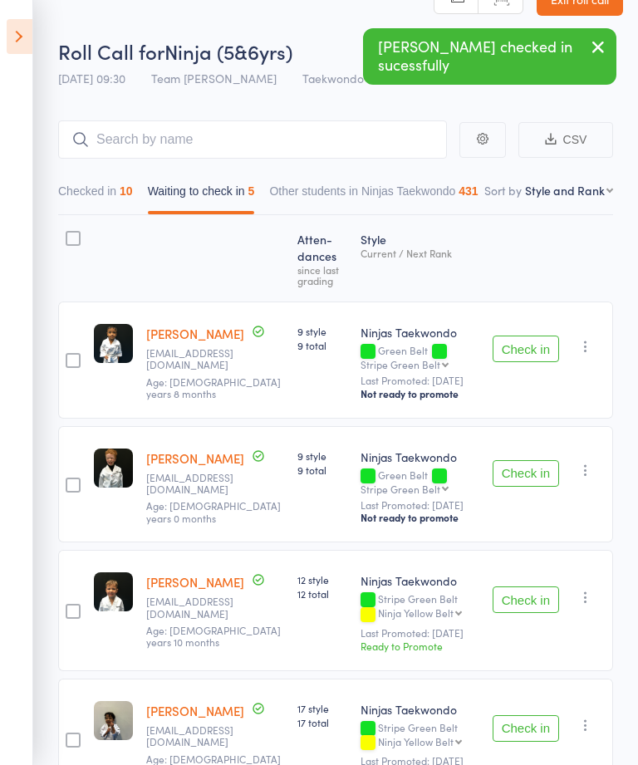
click at [522, 598] on button "Check in" at bounding box center [525, 599] width 66 height 27
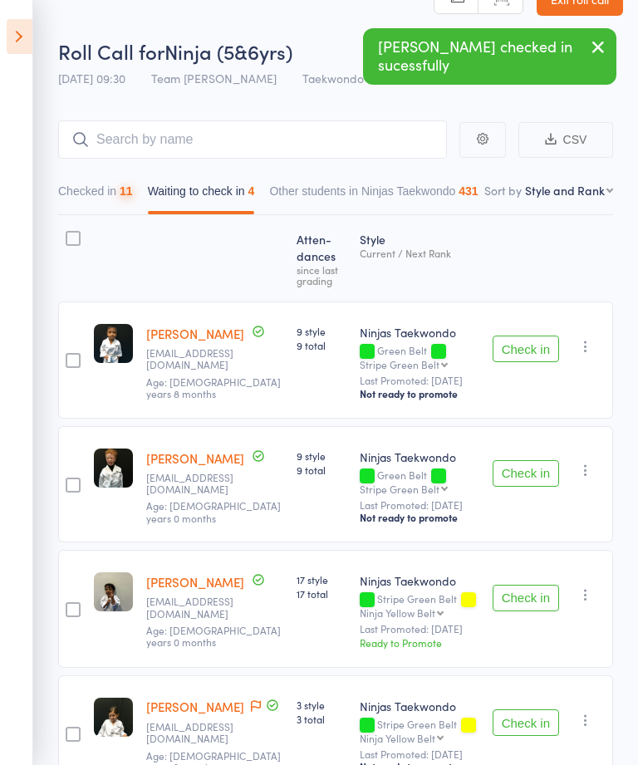
click at [528, 611] on button "Check in" at bounding box center [525, 598] width 66 height 27
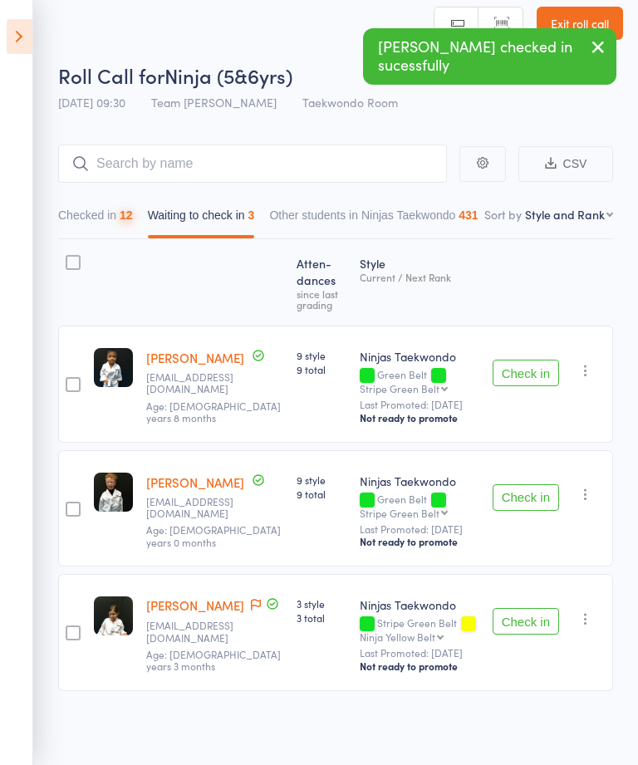
click at [520, 631] on button "Check in" at bounding box center [525, 621] width 66 height 27
